Goal: Information Seeking & Learning: Check status

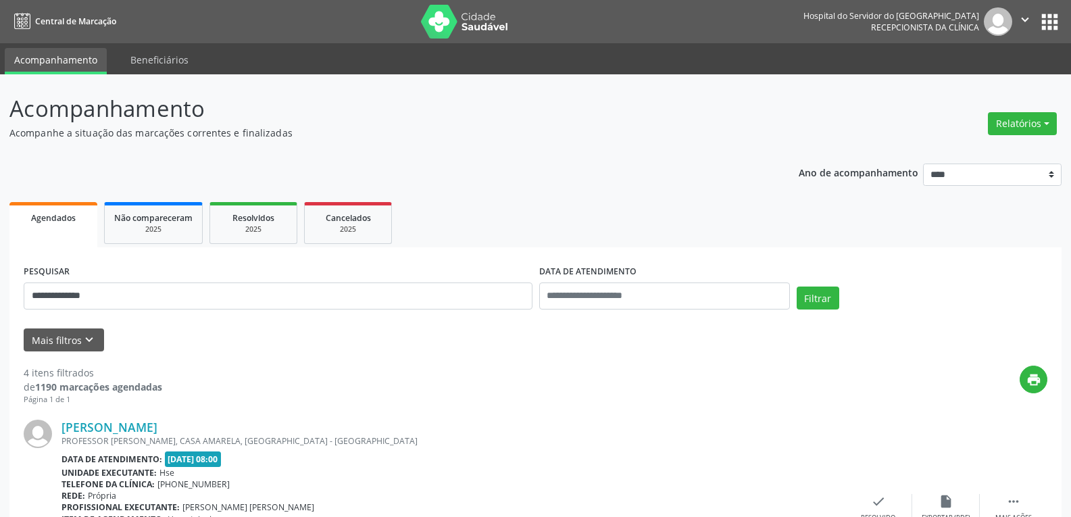
click at [447, 14] on img at bounding box center [465, 22] width 88 height 34
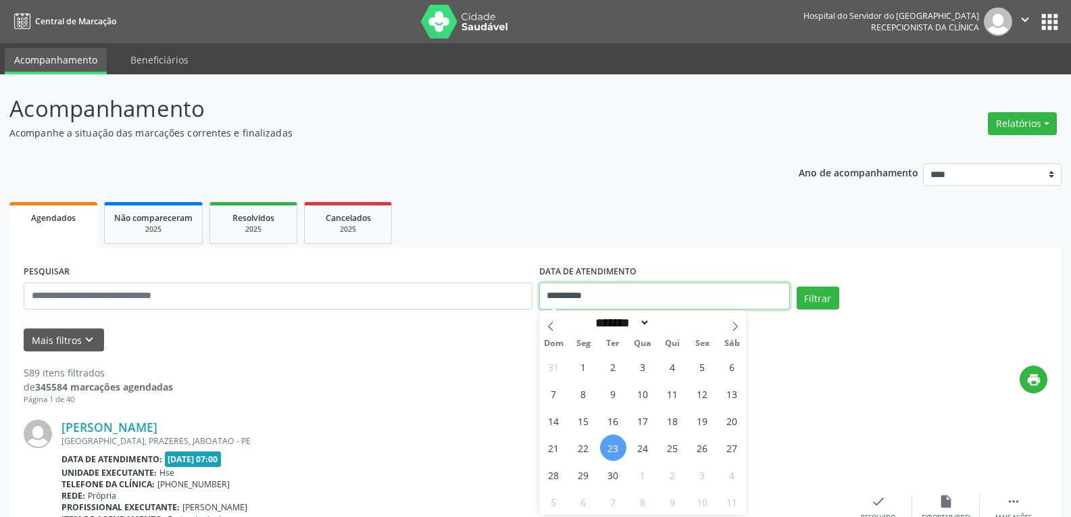
drag, startPoint x: 602, startPoint y: 291, endPoint x: 455, endPoint y: 286, distance: 147.4
click at [455, 286] on div "**********" at bounding box center [535, 289] width 1030 height 57
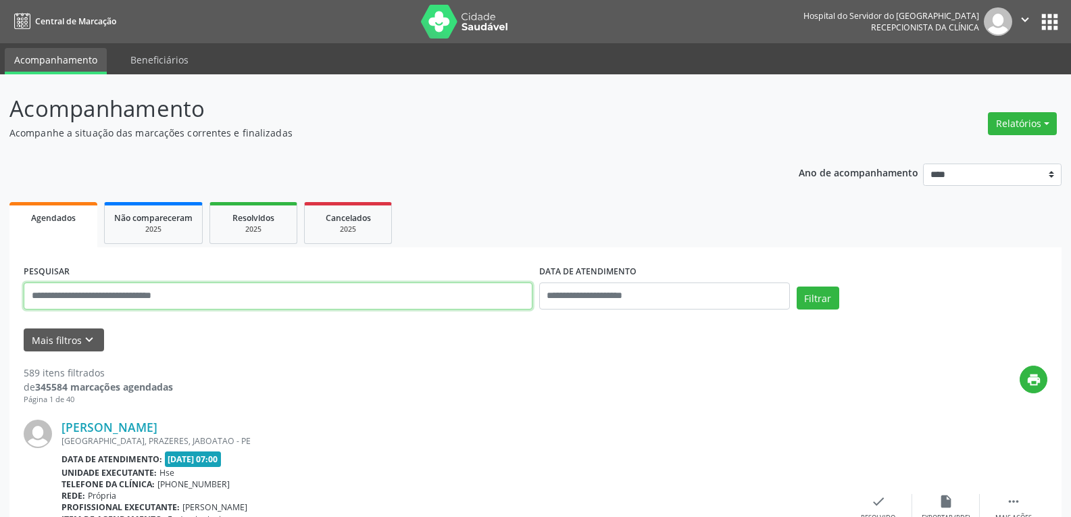
click at [128, 288] on input "text" at bounding box center [278, 295] width 509 height 27
click at [797, 286] on button "Filtrar" at bounding box center [818, 297] width 43 height 23
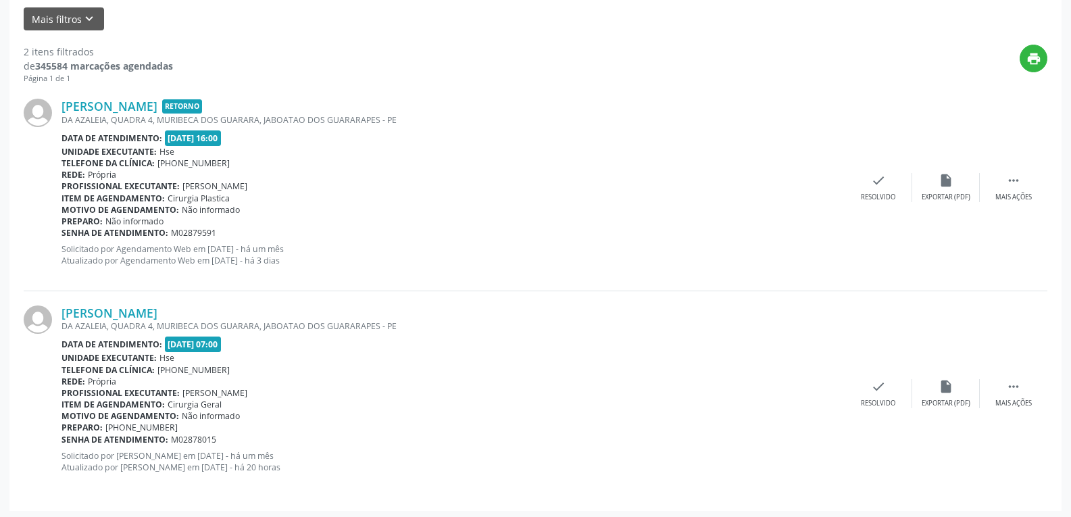
scroll to position [324, 0]
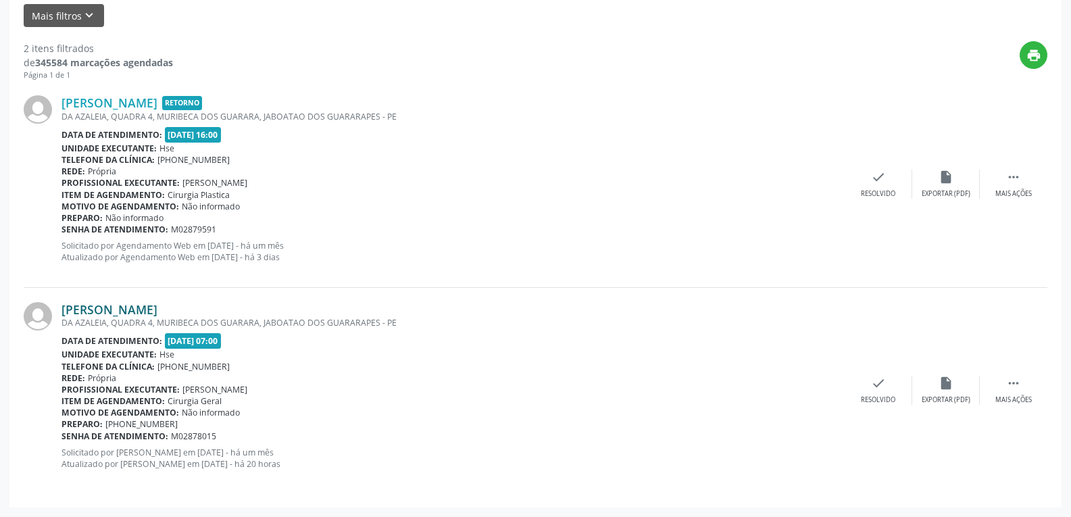
click at [136, 306] on link "[PERSON_NAME]" at bounding box center [109, 309] width 96 height 15
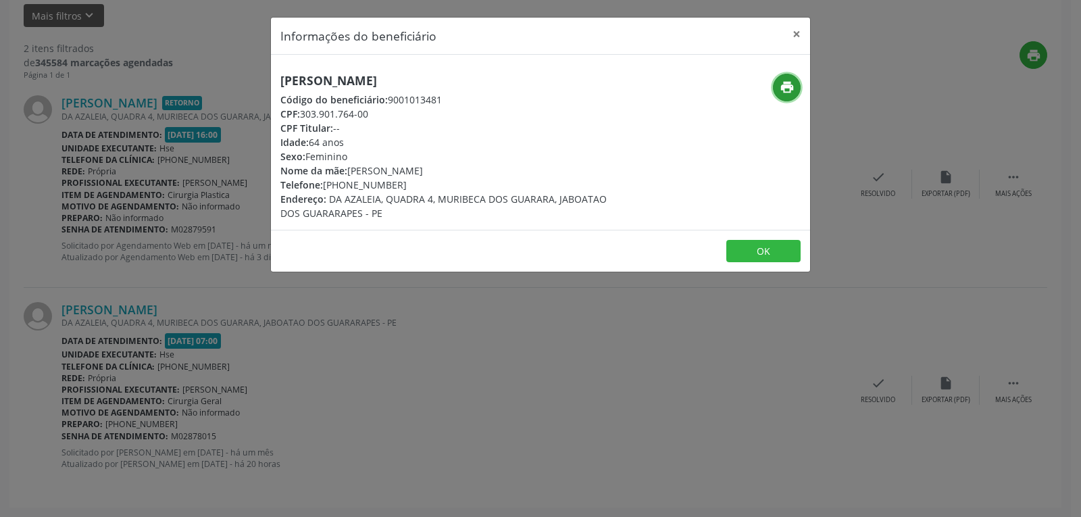
click at [793, 82] on icon "print" at bounding box center [787, 87] width 15 height 15
drag, startPoint x: 302, startPoint y: 114, endPoint x: 398, endPoint y: 116, distance: 96.0
click at [398, 116] on div "CPF: 303.901.764-00" at bounding box center [450, 114] width 341 height 14
copy div "303.901.764-00"
drag, startPoint x: 345, startPoint y: 184, endPoint x: 439, endPoint y: 180, distance: 94.7
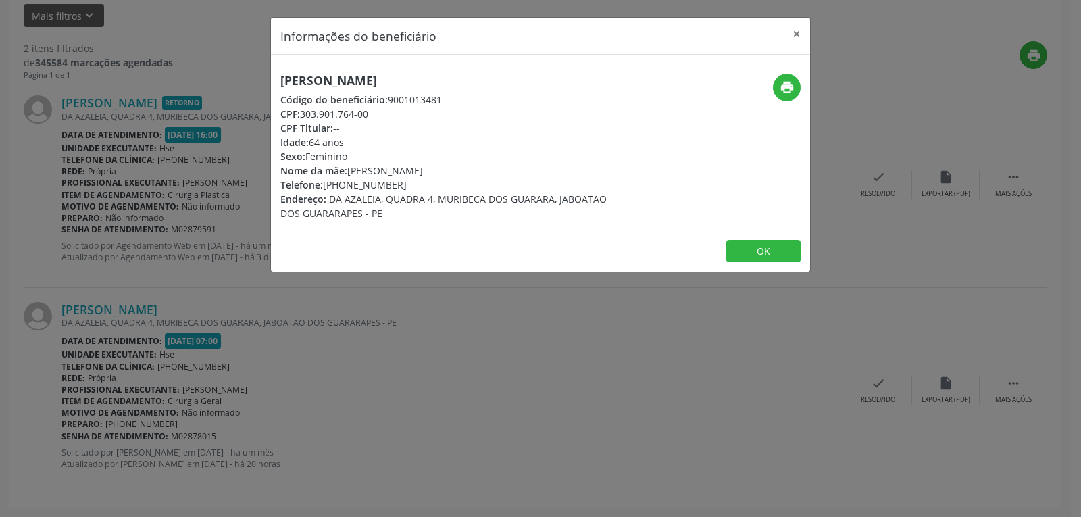
click at [439, 180] on div "Telefone: [PHONE_NUMBER]" at bounding box center [450, 185] width 341 height 14
copy div "99983-5257"
click at [799, 26] on button "×" at bounding box center [796, 34] width 27 height 33
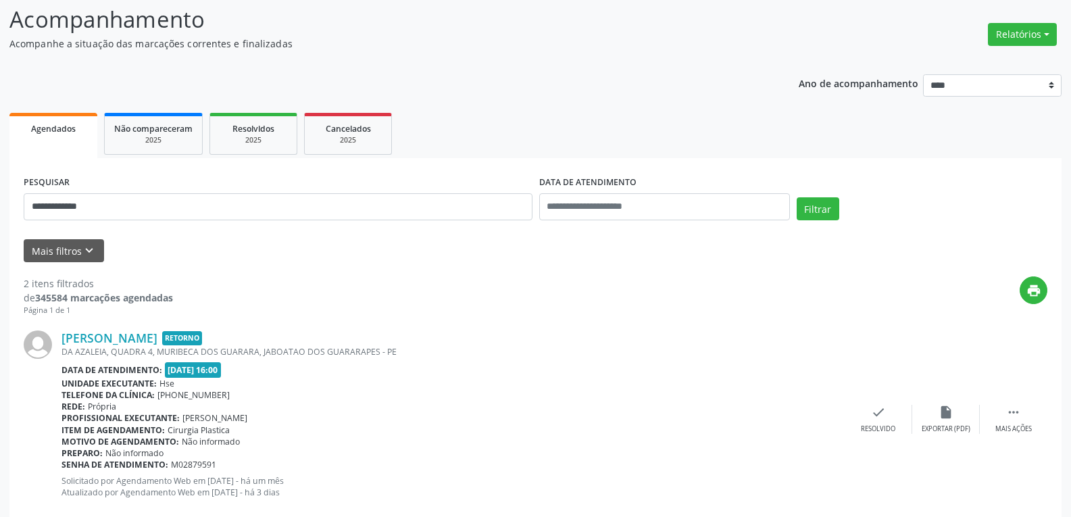
scroll to position [0, 0]
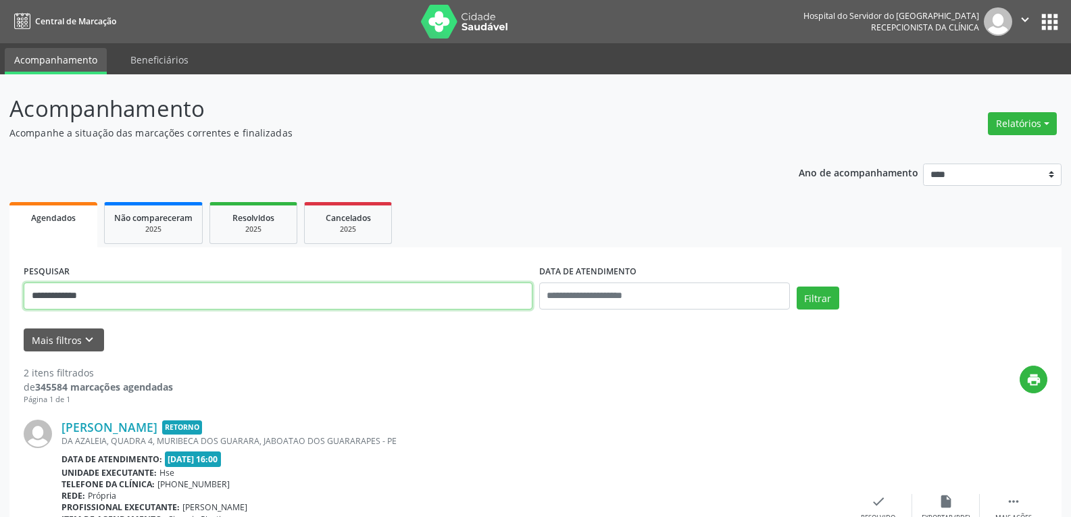
drag, startPoint x: 109, startPoint y: 295, endPoint x: 0, endPoint y: 296, distance: 108.8
click at [0, 296] on div "**********" at bounding box center [535, 457] width 1071 height 767
click at [797, 286] on button "Filtrar" at bounding box center [818, 297] width 43 height 23
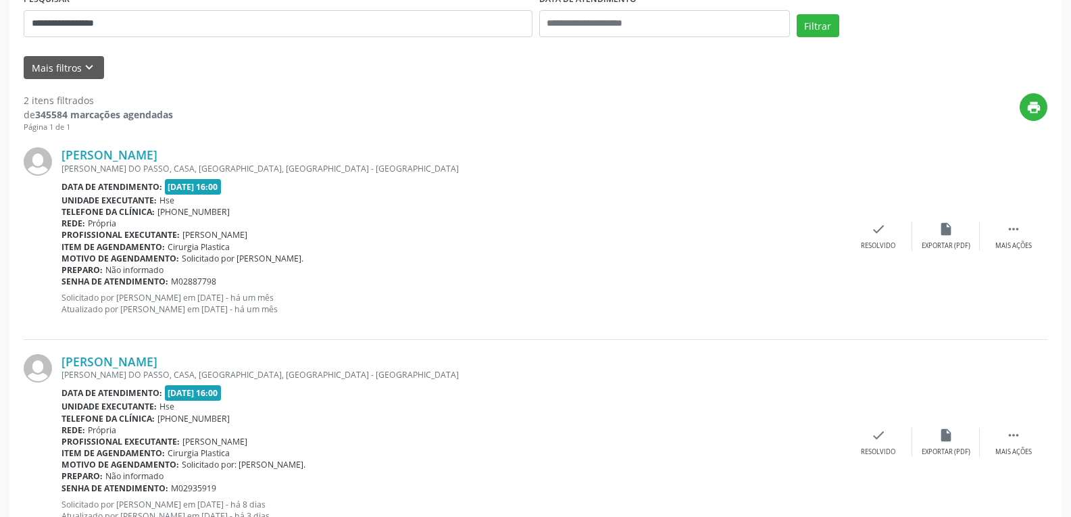
scroll to position [324, 0]
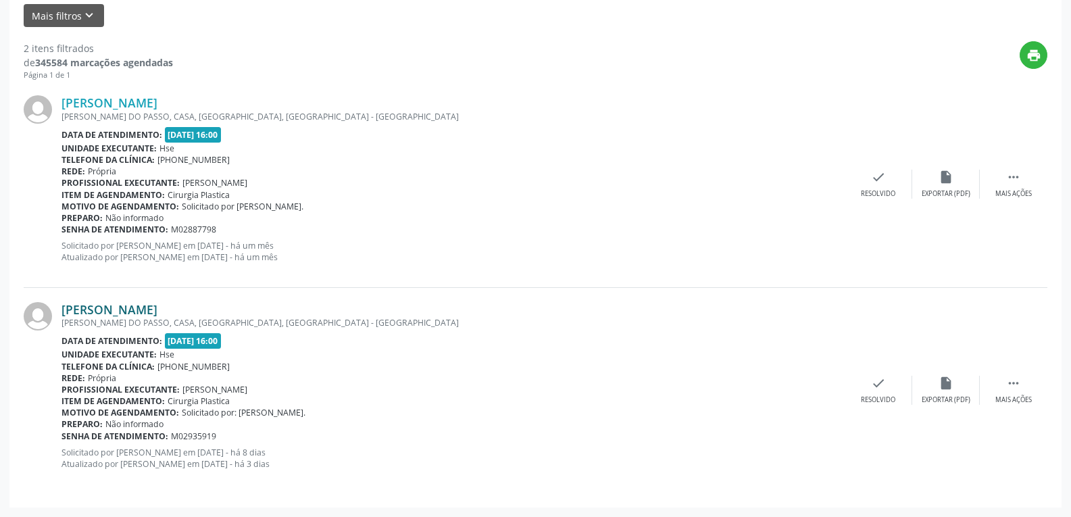
click at [133, 307] on link "[PERSON_NAME]" at bounding box center [109, 309] width 96 height 15
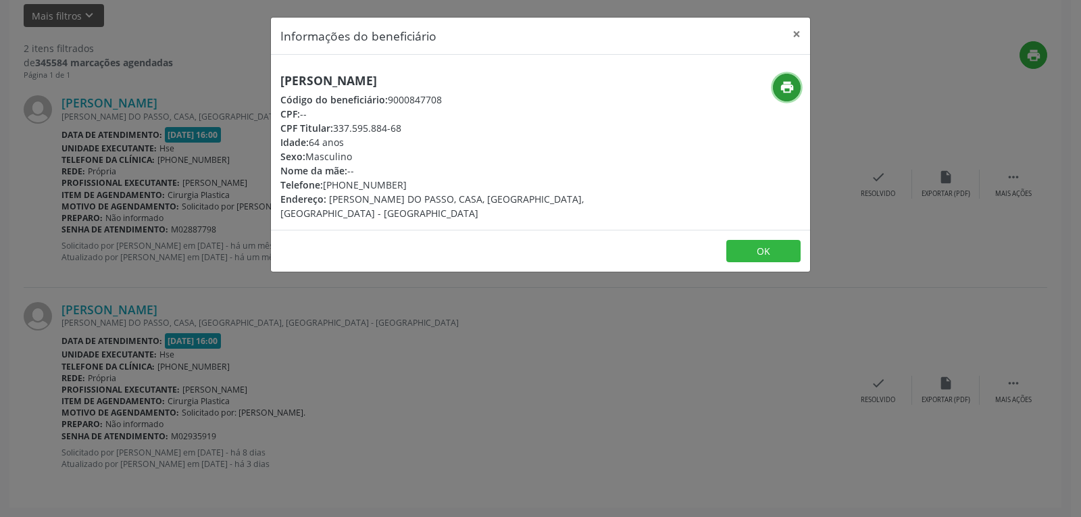
click at [773, 91] on button "print" at bounding box center [787, 88] width 28 height 28
drag, startPoint x: 336, startPoint y: 127, endPoint x: 444, endPoint y: 128, distance: 107.4
click at [444, 128] on div "CPF Titular: 337.595.884-68" at bounding box center [450, 128] width 341 height 14
copy div "337.595.884-68"
drag, startPoint x: 345, startPoint y: 181, endPoint x: 421, endPoint y: 177, distance: 76.5
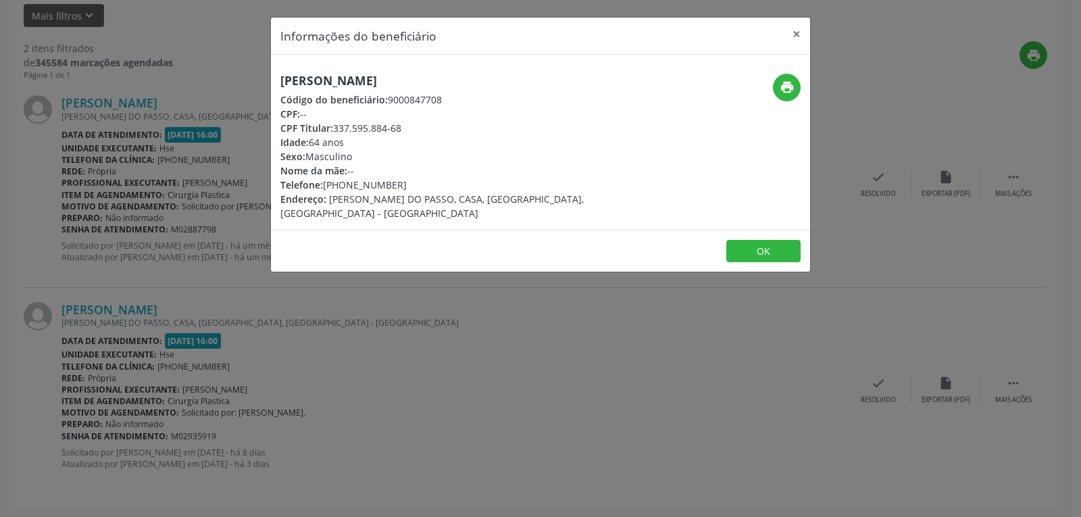
click at [421, 178] on div "Telefone: [PHONE_NUMBER]" at bounding box center [450, 185] width 341 height 14
copy div "98127-1058"
click at [793, 34] on button "×" at bounding box center [796, 34] width 27 height 33
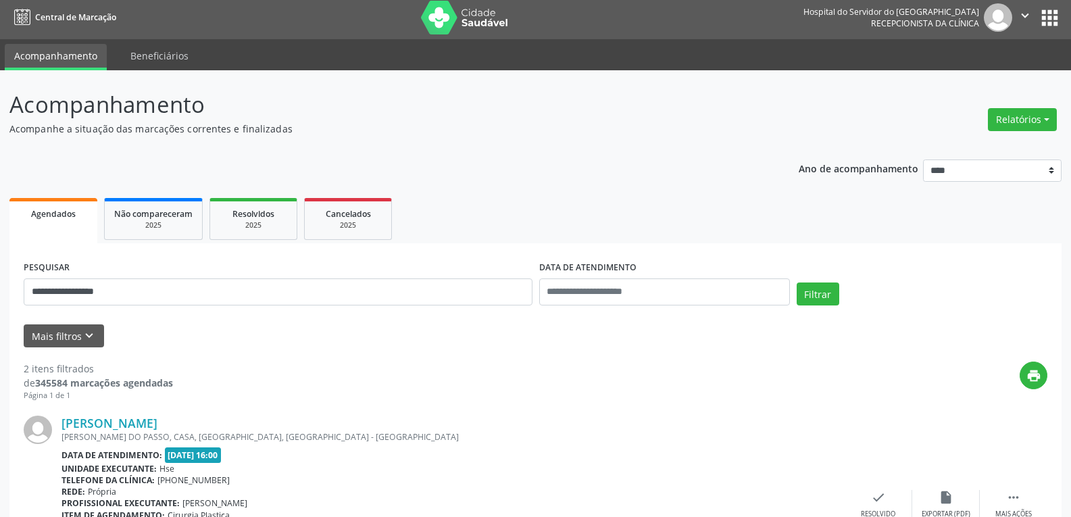
scroll to position [0, 0]
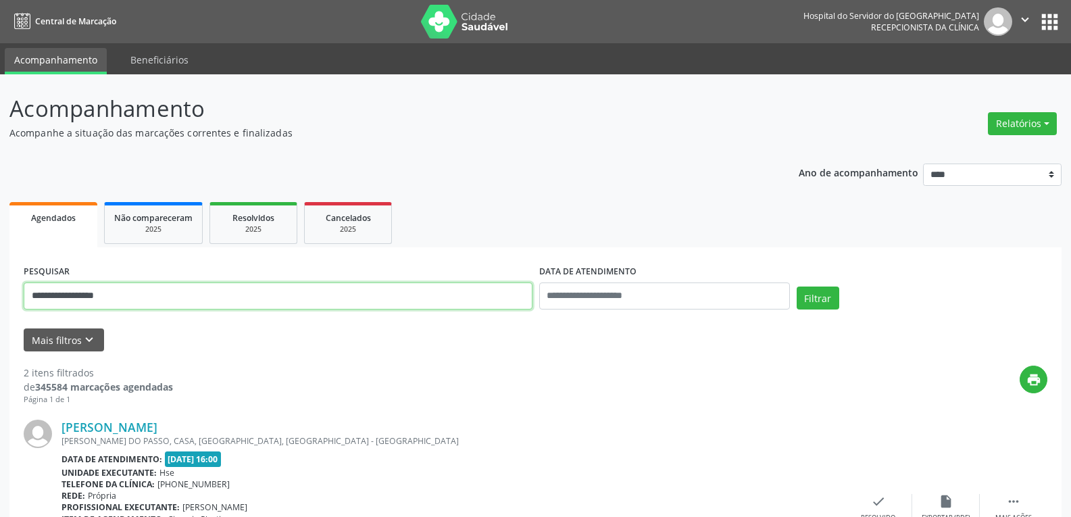
drag, startPoint x: 145, startPoint y: 302, endPoint x: 0, endPoint y: 302, distance: 144.6
click at [0, 302] on div "**********" at bounding box center [535, 457] width 1071 height 767
paste input "**********"
type input "**********"
click at [797, 286] on button "Filtrar" at bounding box center [818, 297] width 43 height 23
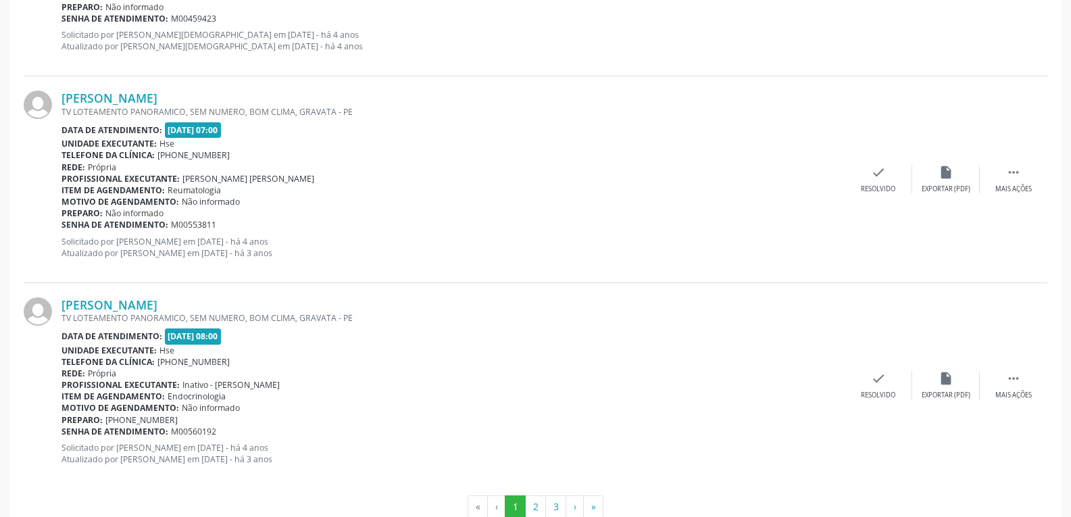
scroll to position [3046, 0]
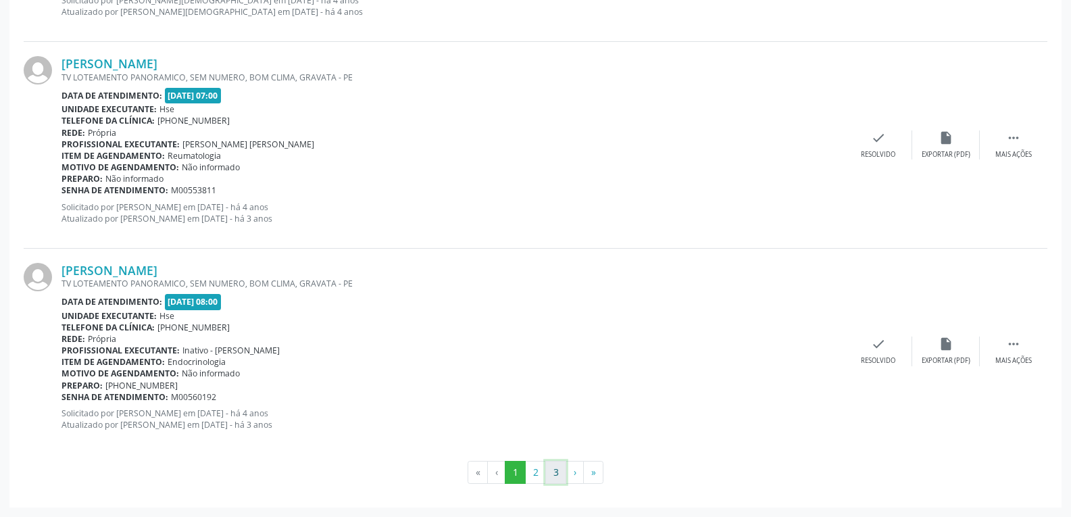
click at [549, 473] on button "3" at bounding box center [555, 472] width 21 height 23
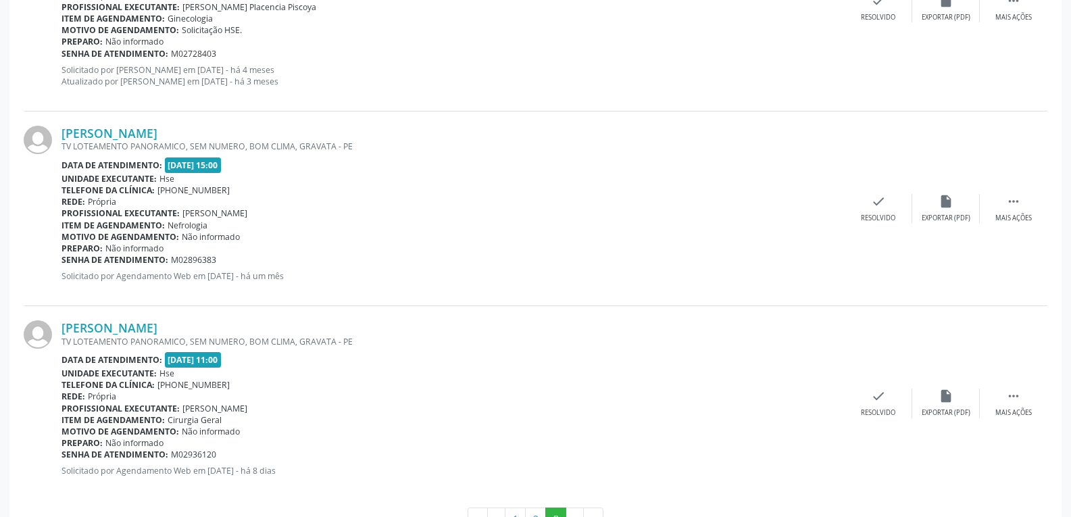
scroll to position [2816, 0]
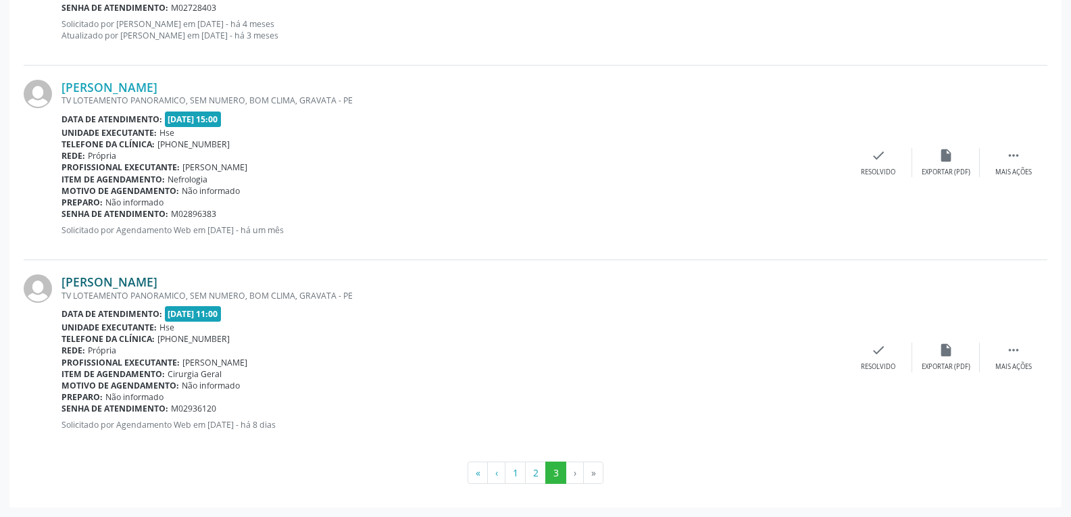
click at [157, 285] on link "[PERSON_NAME]" at bounding box center [109, 281] width 96 height 15
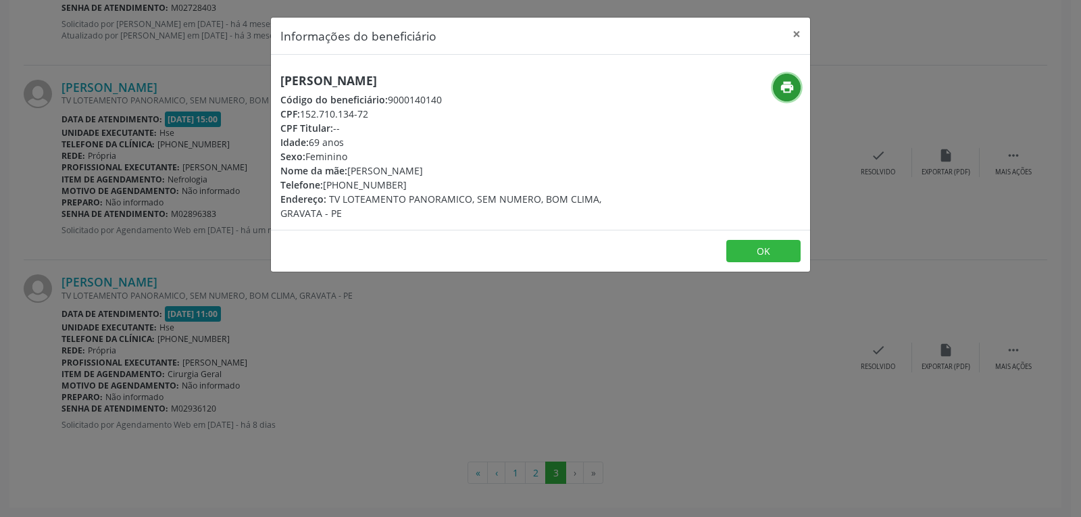
click at [782, 89] on icon "print" at bounding box center [787, 87] width 15 height 15
drag, startPoint x: 301, startPoint y: 111, endPoint x: 415, endPoint y: 109, distance: 114.2
click at [415, 109] on div "CPF: 152.710.134-72" at bounding box center [450, 114] width 341 height 14
copy div "152.710.134-72"
drag, startPoint x: 342, startPoint y: 186, endPoint x: 430, endPoint y: 186, distance: 88.5
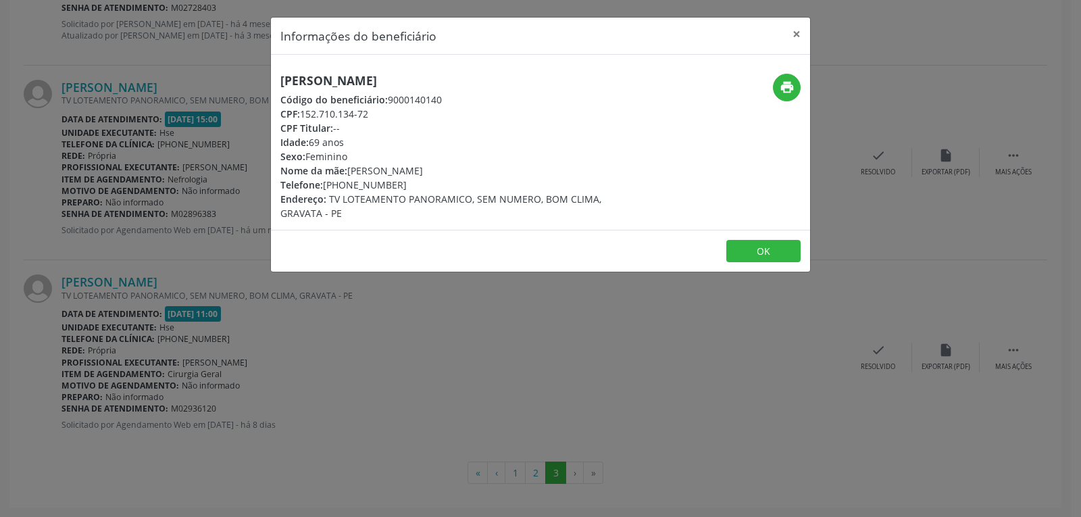
click at [430, 186] on div "Telefone: [PHONE_NUMBER]" at bounding box center [450, 185] width 341 height 14
copy div "98615-1175"
click at [795, 33] on button "×" at bounding box center [796, 34] width 27 height 33
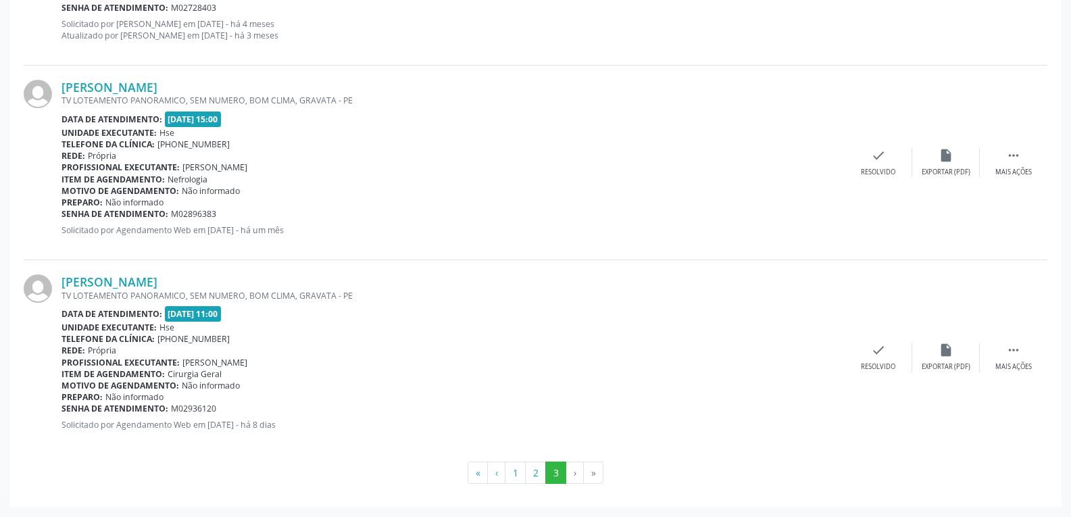
click at [138, 274] on div "[PERSON_NAME] TV LOTEAMENTO PANORAMICO, SEM NUMERO, BOM CLIMA, GRAVATA - PE Dat…" at bounding box center [536, 357] width 1024 height 194
click at [144, 283] on link "[PERSON_NAME]" at bounding box center [109, 281] width 96 height 15
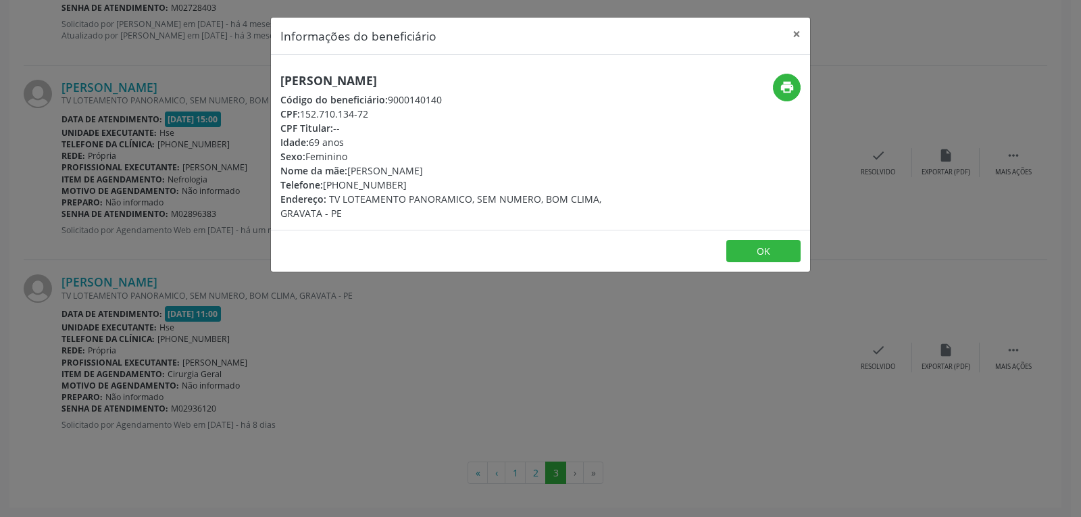
drag, startPoint x: 344, startPoint y: 183, endPoint x: 415, endPoint y: 183, distance: 70.9
click at [415, 183] on div "Telefone: [PHONE_NUMBER]" at bounding box center [450, 185] width 341 height 14
copy div "98615-1175"
click at [795, 35] on button "×" at bounding box center [796, 34] width 27 height 33
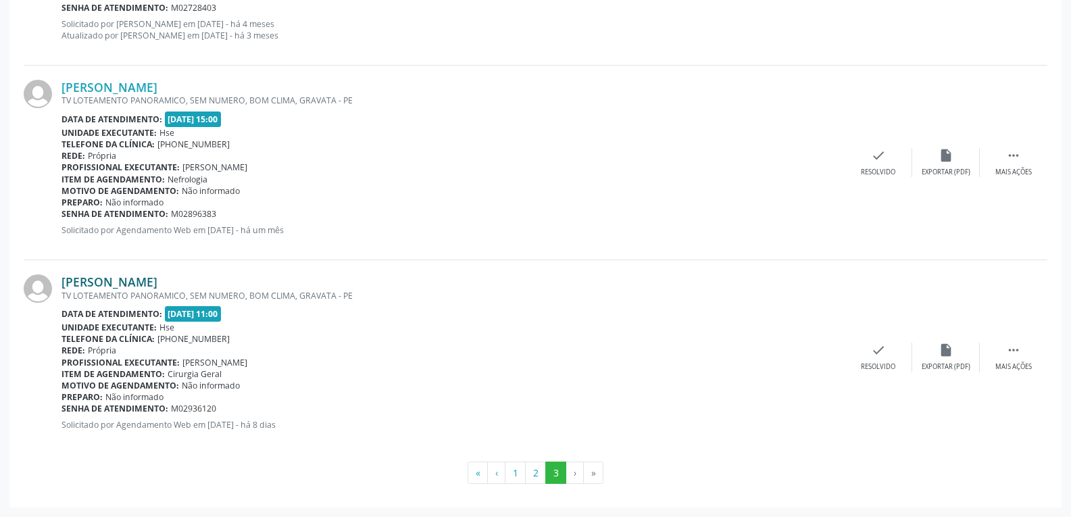
click at [141, 279] on link "[PERSON_NAME]" at bounding box center [109, 281] width 96 height 15
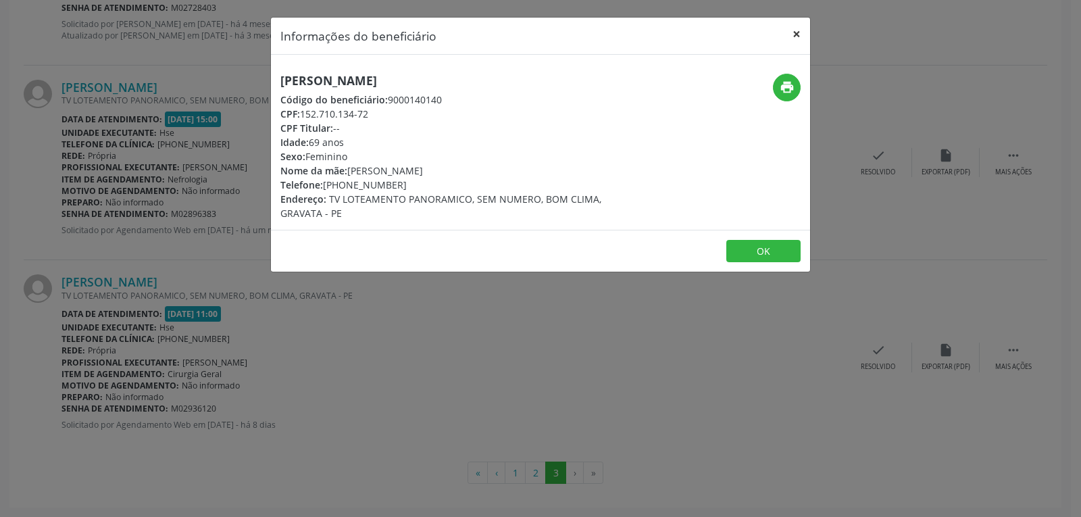
click at [800, 30] on button "×" at bounding box center [796, 34] width 27 height 33
